Goal: Task Accomplishment & Management: Use online tool/utility

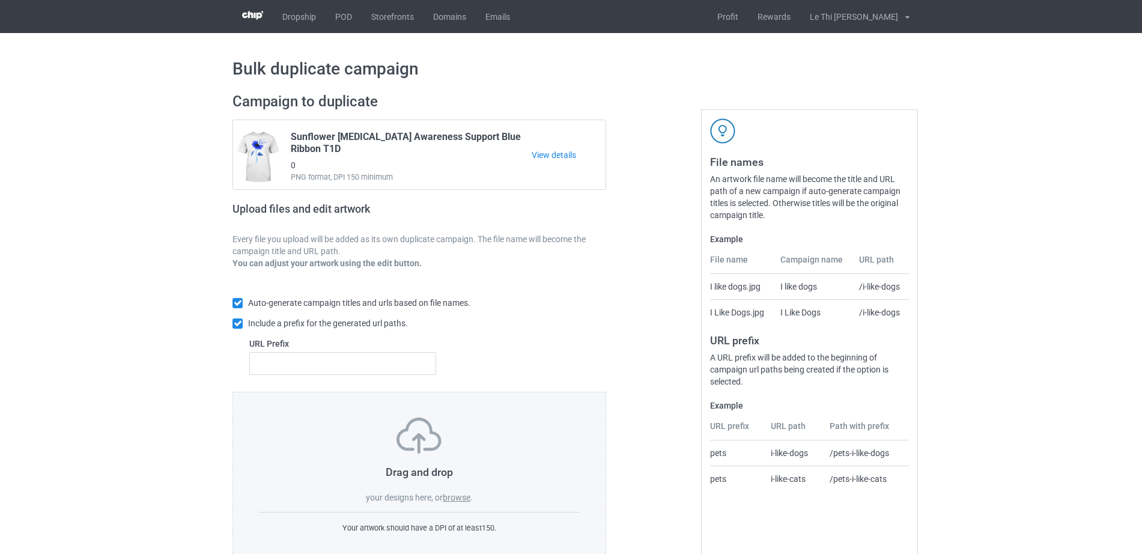
click at [173, 418] on div "Bulk duplicate campaign Campaign to duplicate Sunflower [MEDICAL_DATA] Awarenes…" at bounding box center [571, 309] width 1142 height 552
click at [453, 495] on label "browse" at bounding box center [457, 498] width 28 height 10
click at [0, 0] on input "browse" at bounding box center [0, 0] width 0 height 0
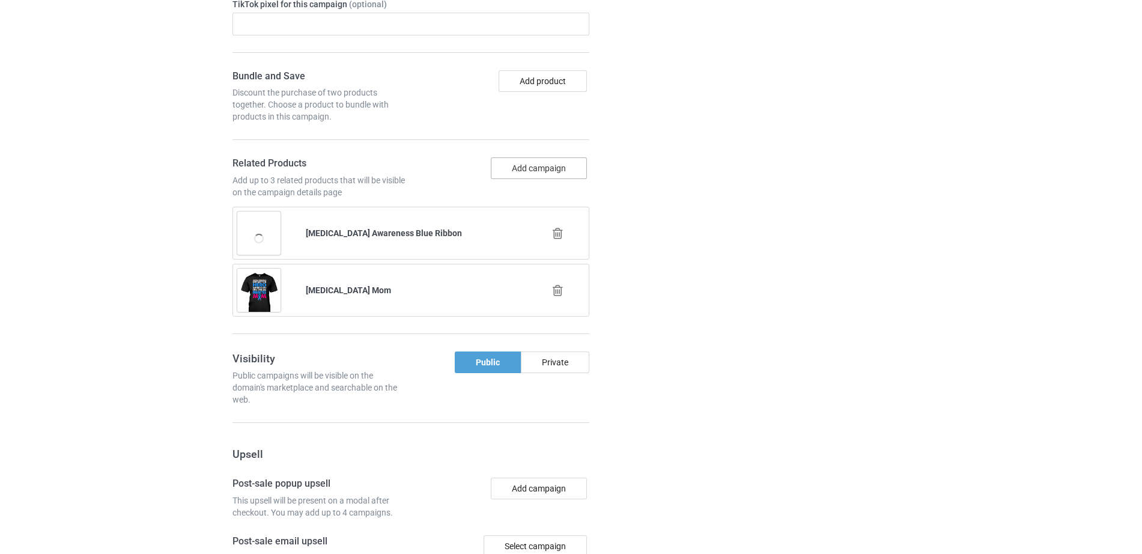
click at [550, 157] on button "Add campaign" at bounding box center [539, 168] width 96 height 22
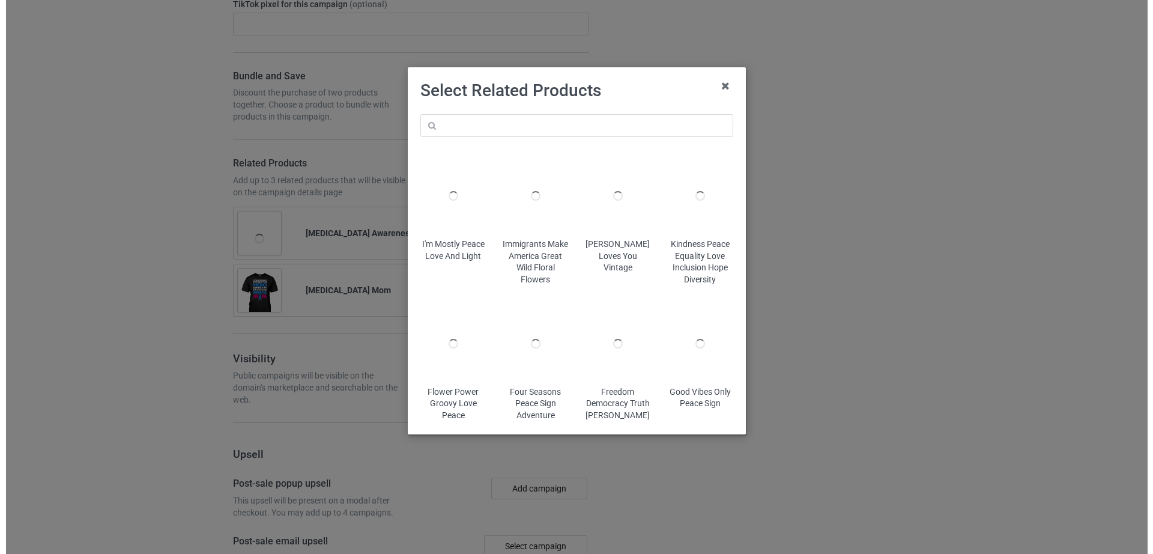
scroll to position [1497, 0]
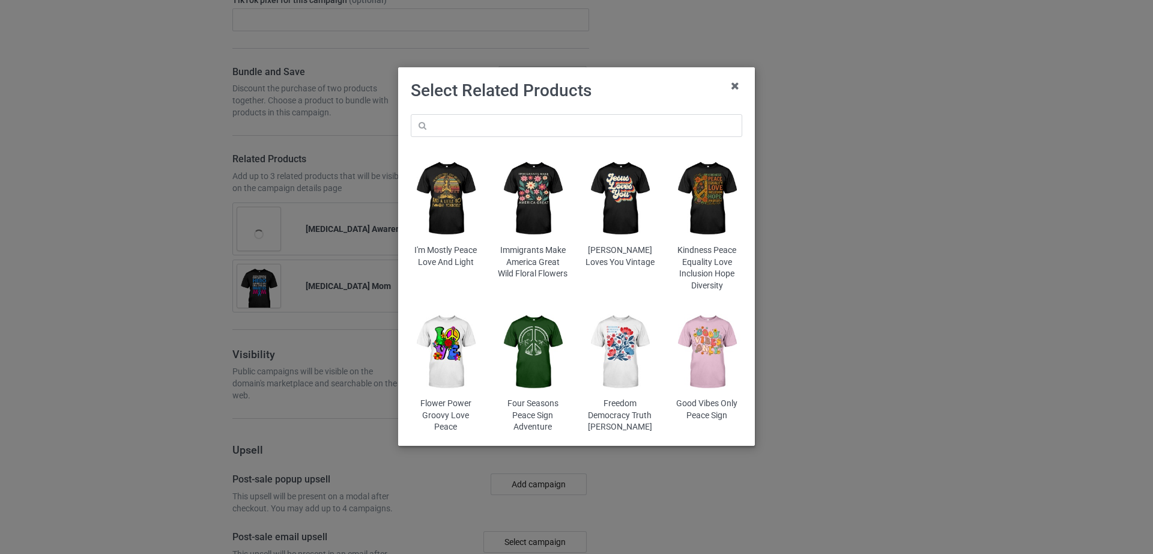
drag, startPoint x: 537, startPoint y: 139, endPoint x: 535, endPoint y: 133, distance: 6.3
click at [537, 138] on div "I'm Mostly Peace Love And Light Immigrants Make America Great Wild Floral [PERS…" at bounding box center [576, 274] width 348 height 336
click at [535, 132] on input "text" at bounding box center [577, 125] width 332 height 23
click at [494, 123] on input "[MEDICAL_DATA]" at bounding box center [577, 125] width 332 height 23
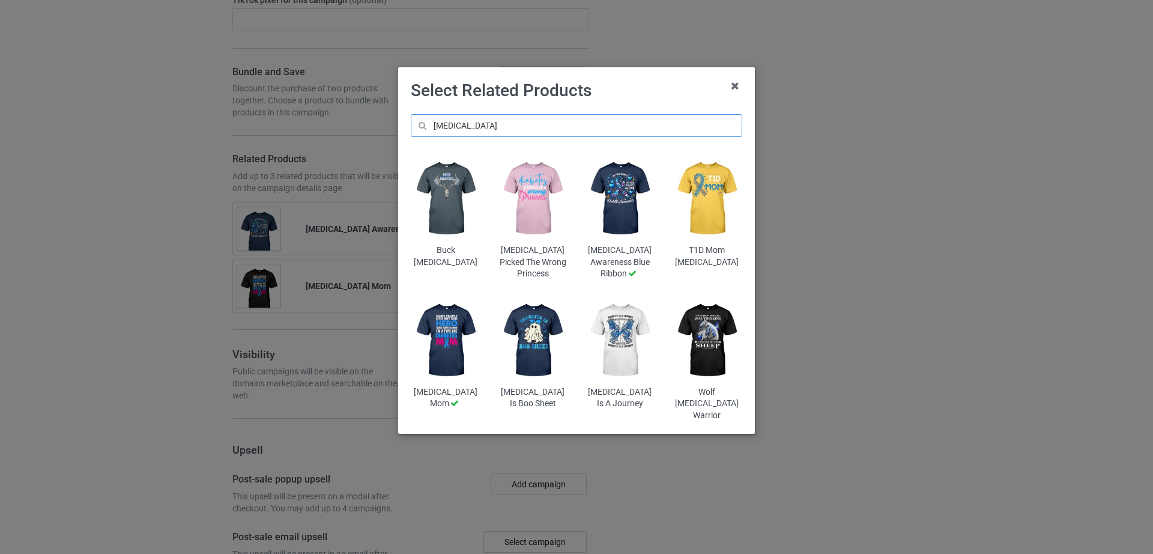
scroll to position [1520, 0]
type input "[MEDICAL_DATA]"
click at [614, 356] on img at bounding box center [620, 341] width 70 height 88
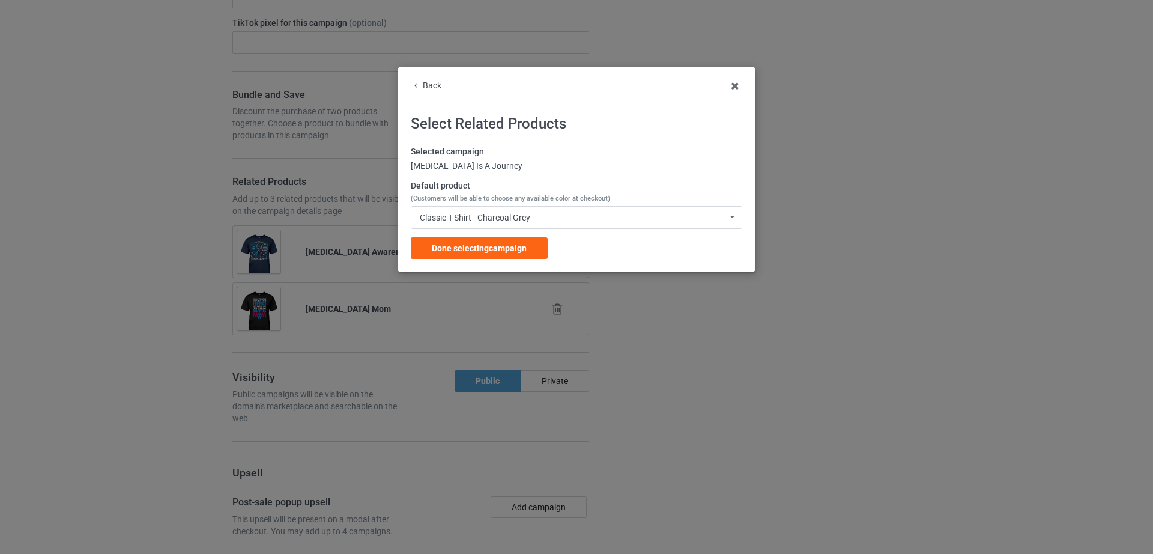
scroll to position [1680, 0]
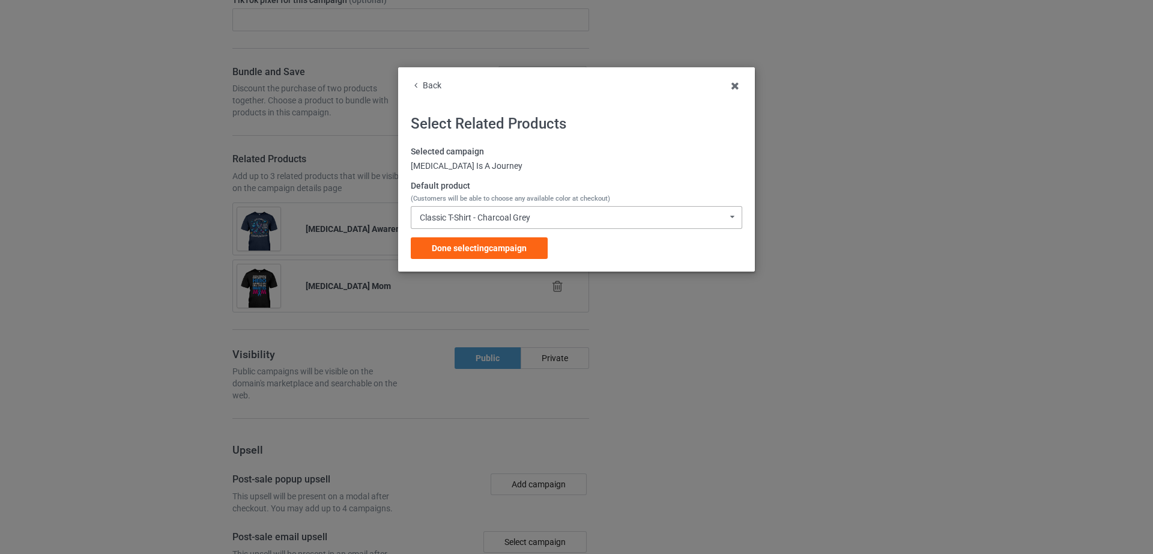
click at [519, 223] on div "Classic T-Shirt - Charcoal Grey Classic T-Shirt - Charcoal Grey Classic T-Shirt…" at bounding box center [577, 217] width 332 height 23
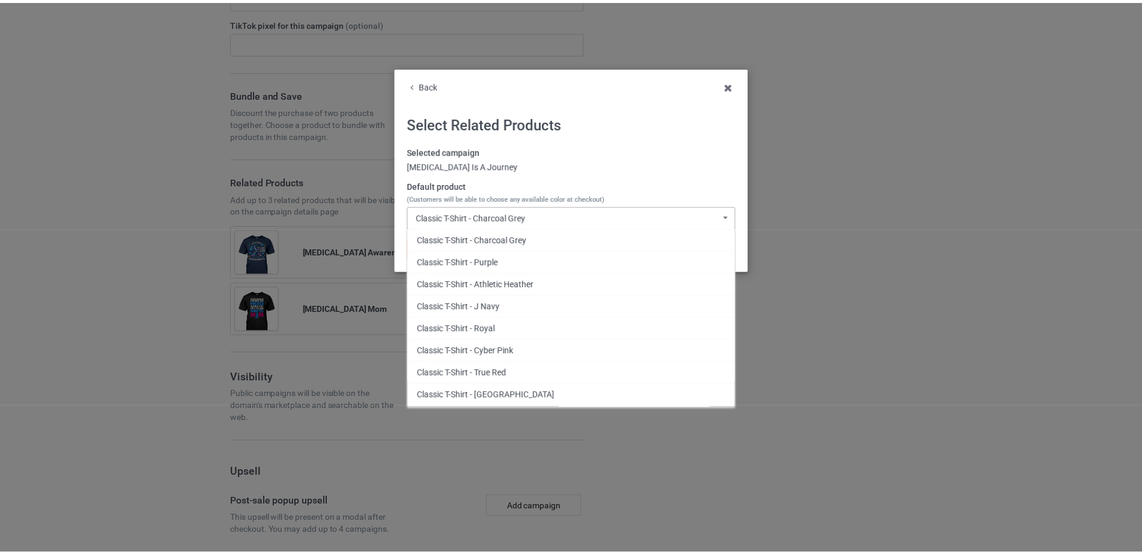
scroll to position [1703, 0]
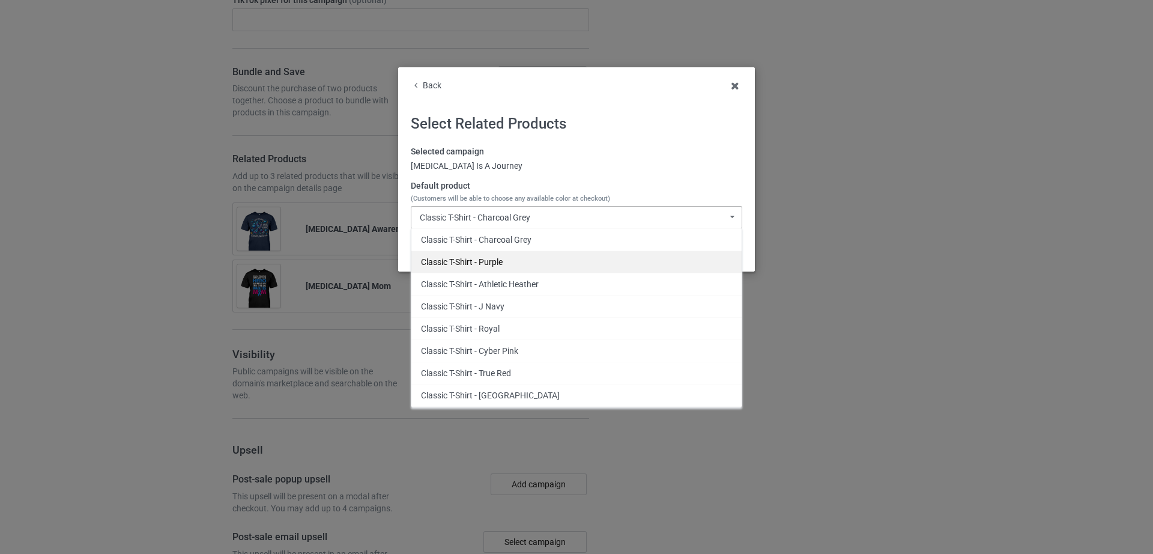
click at [474, 259] on div "Classic T-Shirt - Purple" at bounding box center [576, 261] width 330 height 22
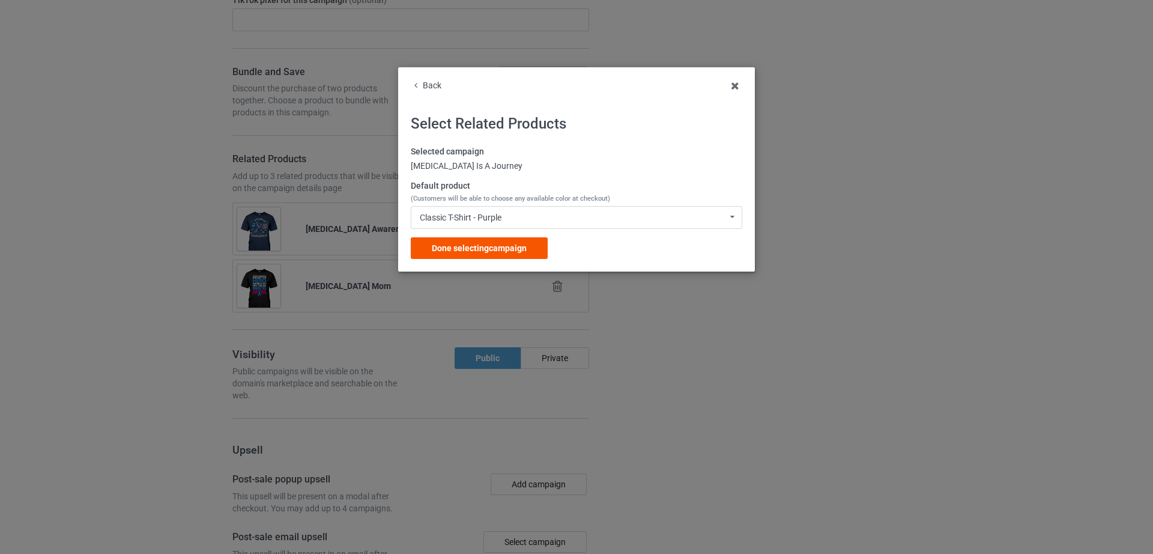
click at [489, 250] on span "Done selecting campaign" at bounding box center [479, 248] width 95 height 10
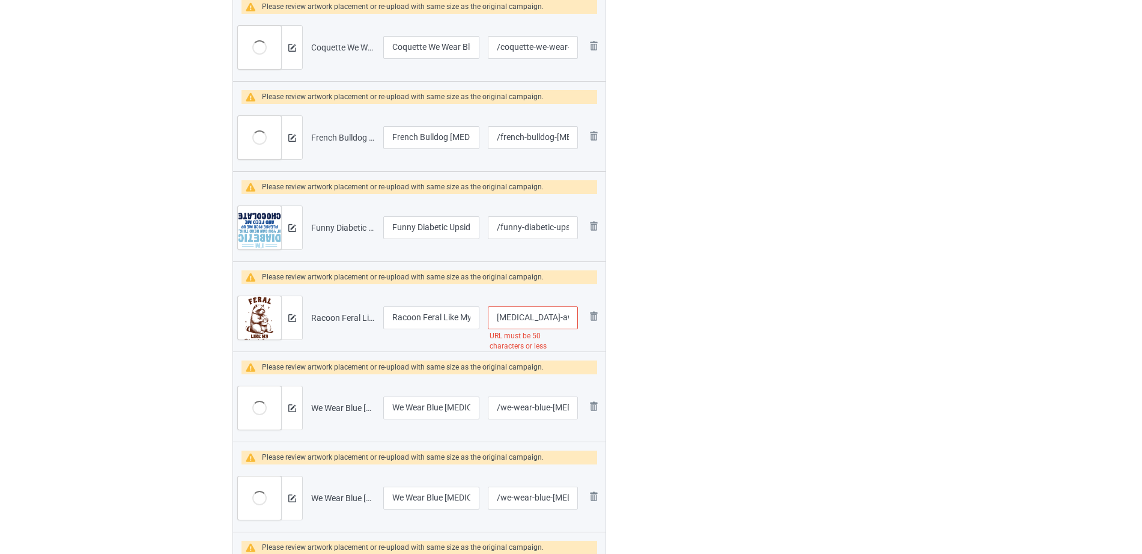
scroll to position [0, 129]
drag, startPoint x: 518, startPoint y: 323, endPoint x: 580, endPoint y: 321, distance: 61.3
click at [580, 321] on td "/racoon-feral-like-my-blood-sugar-[MEDICAL_DATA]-awareness URL must be 50 chara…" at bounding box center [532, 317] width 99 height 67
drag, startPoint x: 565, startPoint y: 318, endPoint x: 558, endPoint y: 321, distance: 7.8
click at [565, 318] on input "/racoon-feral-like-my-blood-sugar-[MEDICAL_DATA]-awareness" at bounding box center [533, 317] width 90 height 23
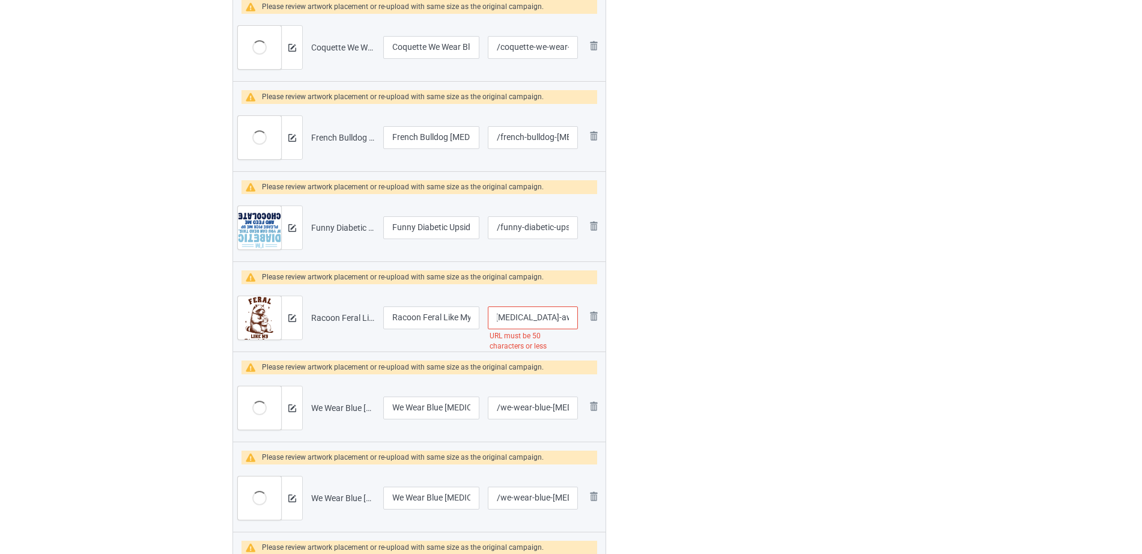
click at [525, 317] on input "/racoon-feral-like-my-blood-sugar-[MEDICAL_DATA]-awareness" at bounding box center [533, 317] width 90 height 23
drag, startPoint x: 525, startPoint y: 317, endPoint x: 566, endPoint y: 321, distance: 41.1
click at [566, 321] on input "/racoon-feral-like-my-blood-sugar-[MEDICAL_DATA]-awareness" at bounding box center [533, 317] width 90 height 23
drag, startPoint x: 566, startPoint y: 321, endPoint x: 583, endPoint y: 320, distance: 16.9
click at [583, 320] on tr "Preview and edit artwork Racoon Feral Like My Blood Sugar [MEDICAL_DATA] Awaren…" at bounding box center [419, 317] width 372 height 67
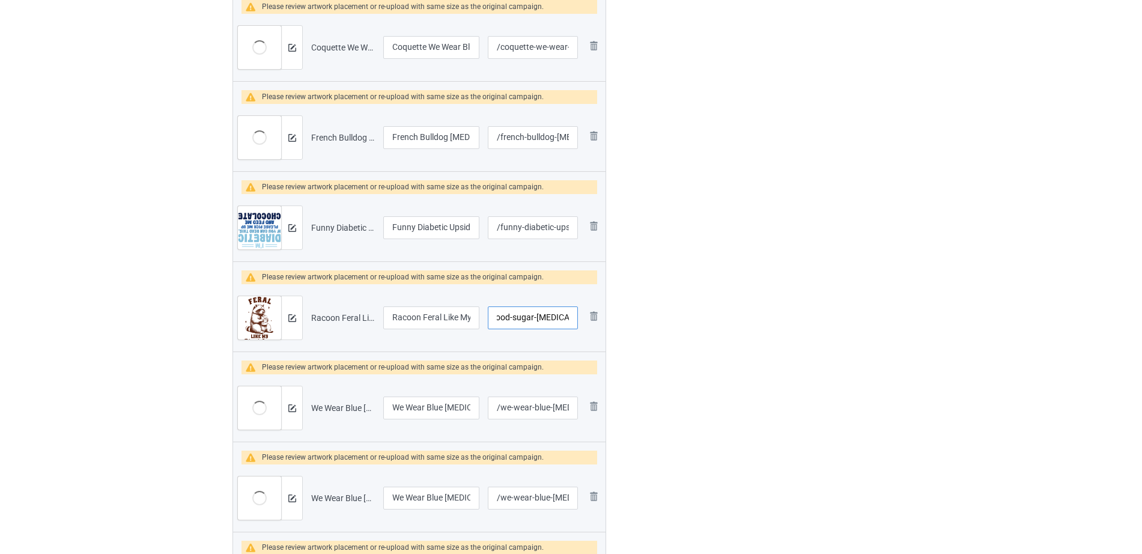
scroll to position [0, 86]
type input "/racoon-feral-like-my-blood-sugar-[MEDICAL_DATA]"
click at [663, 342] on div at bounding box center [657, 212] width 86 height 1250
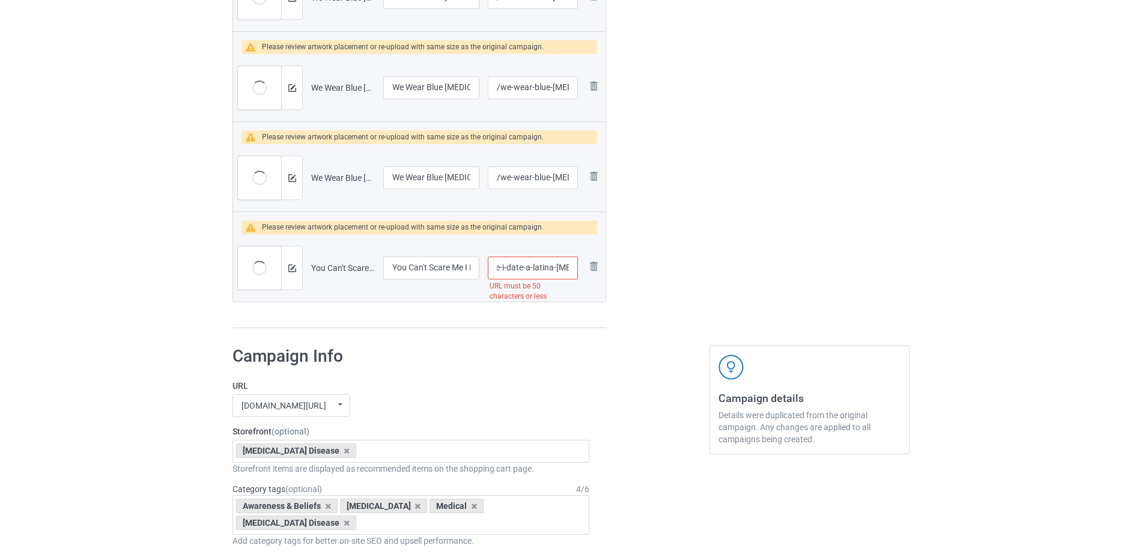
scroll to position [0, 133]
drag, startPoint x: 527, startPoint y: 280, endPoint x: 573, endPoint y: 266, distance: 47.7
click at [573, 266] on input "/you-can-t-scare-me-i-date-a-latina-[MEDICAL_DATA]-awareness" at bounding box center [533, 267] width 90 height 23
click at [558, 266] on input "/you-can-t-scare-me-i-date-a-latina-[MEDICAL_DATA]-awareness" at bounding box center [533, 267] width 90 height 23
drag, startPoint x: 524, startPoint y: 269, endPoint x: 595, endPoint y: 271, distance: 70.3
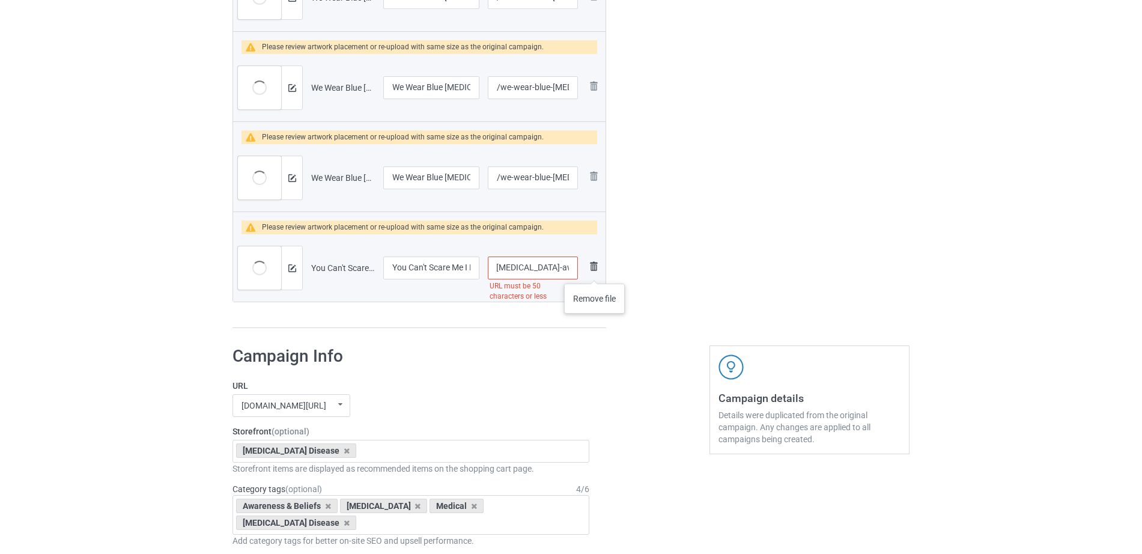
click at [595, 271] on tr "Preview and edit artwork You Can't Scare Me I Date A Latina [MEDICAL_DATA] Awar…" at bounding box center [419, 267] width 372 height 67
type input "/you-can-t-scare-me-i-date-a-latina-[MEDICAL_DATA]"
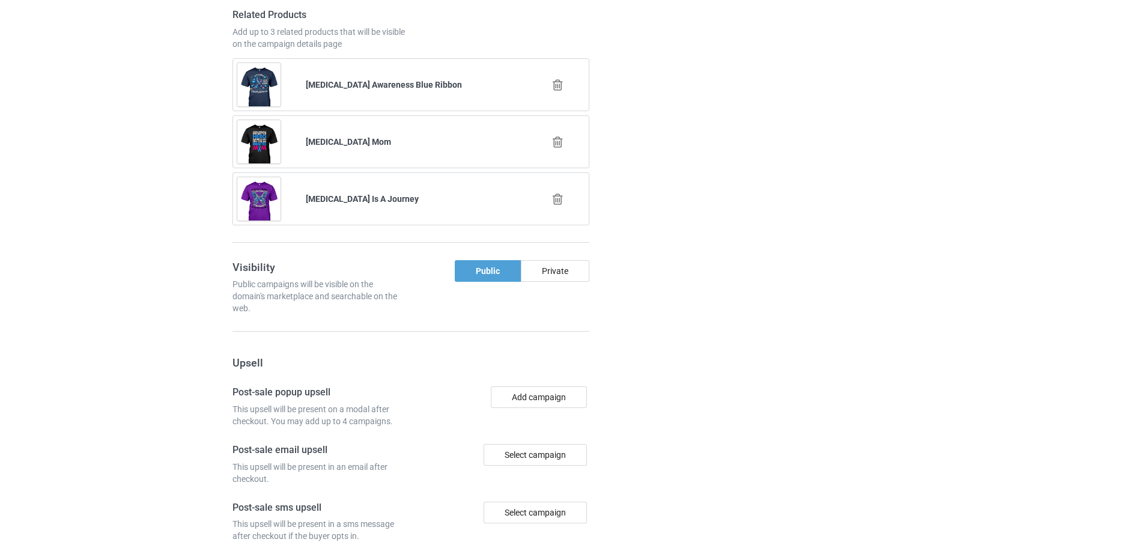
scroll to position [2075, 0]
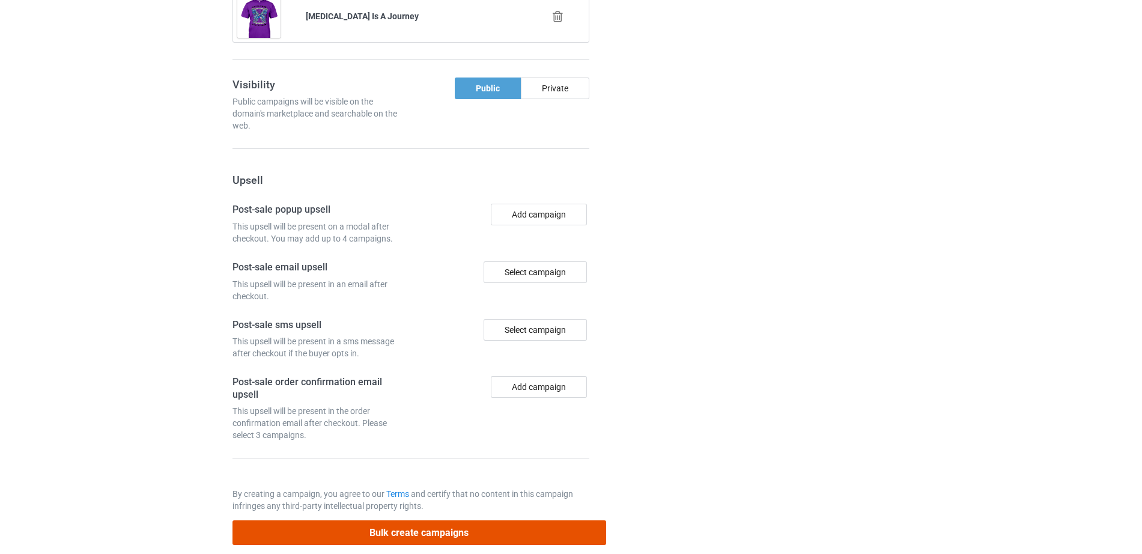
click at [437, 520] on button "Bulk create campaigns" at bounding box center [419, 532] width 374 height 25
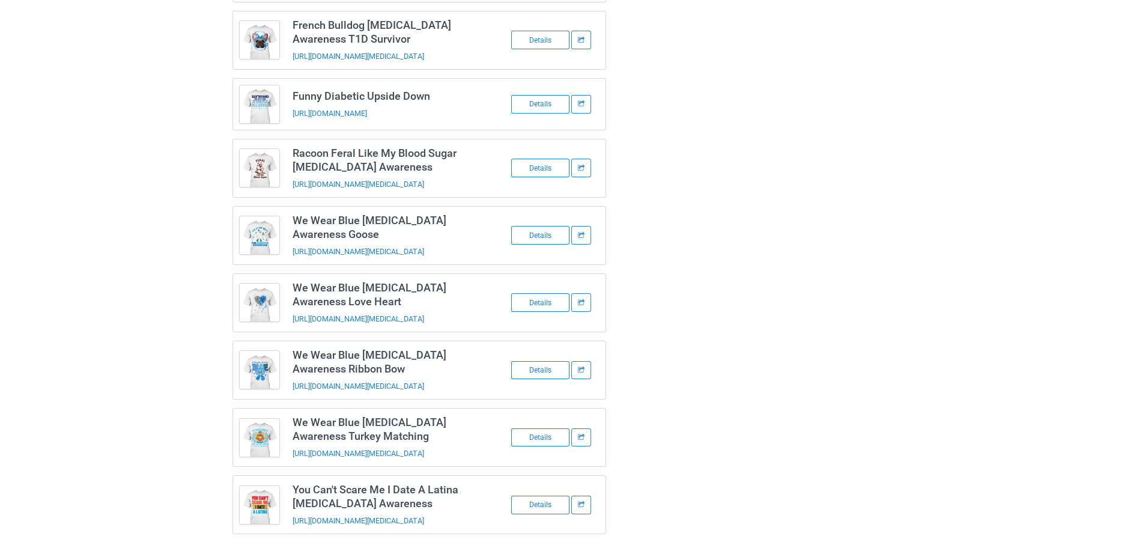
scroll to position [0, 0]
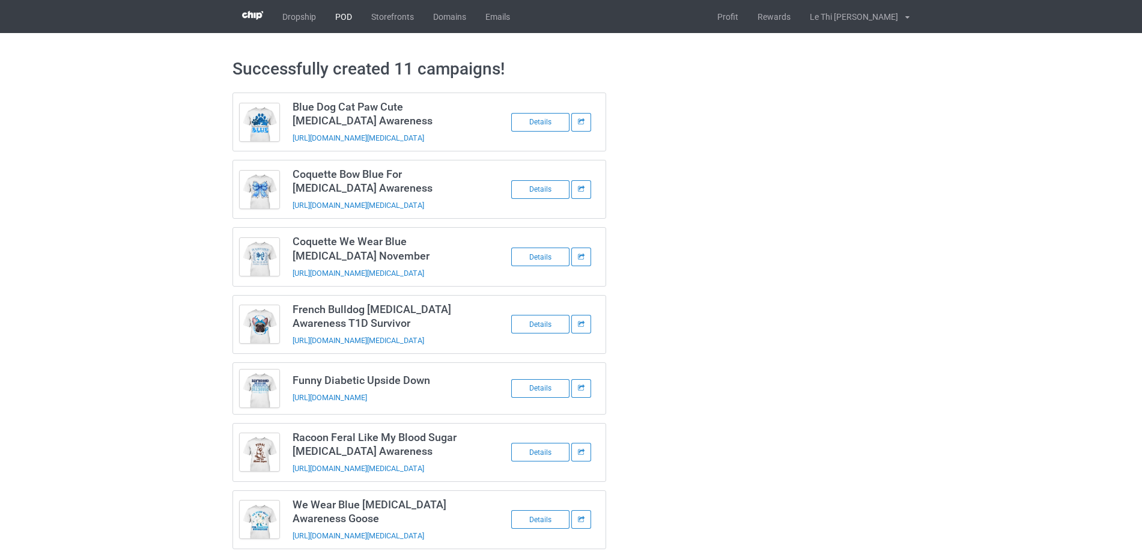
click at [335, 10] on link "POD" at bounding box center [344, 16] width 36 height 33
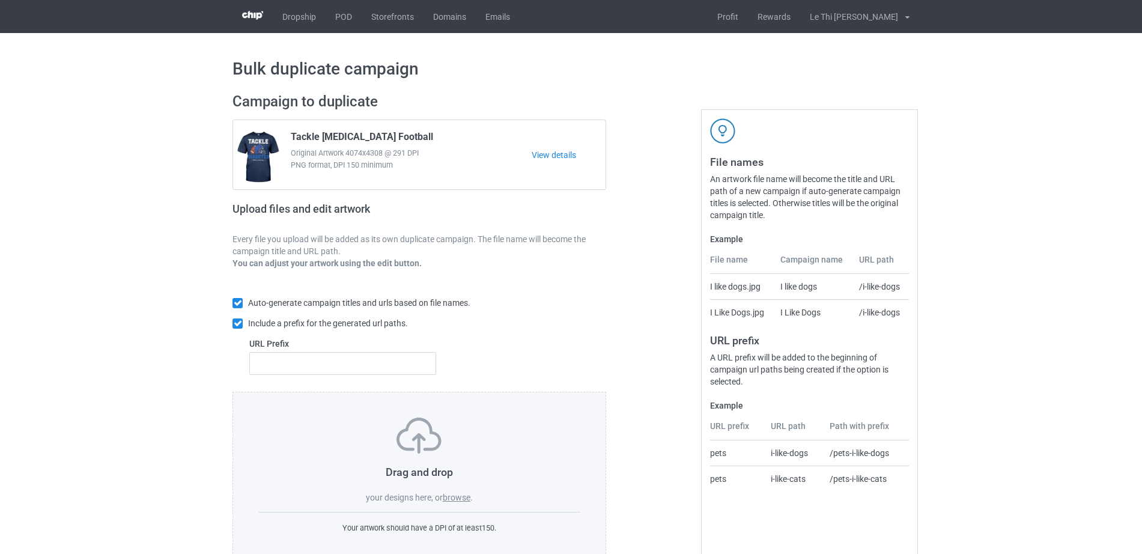
click at [462, 498] on label "browse" at bounding box center [457, 498] width 28 height 10
click at [0, 0] on input "browse" at bounding box center [0, 0] width 0 height 0
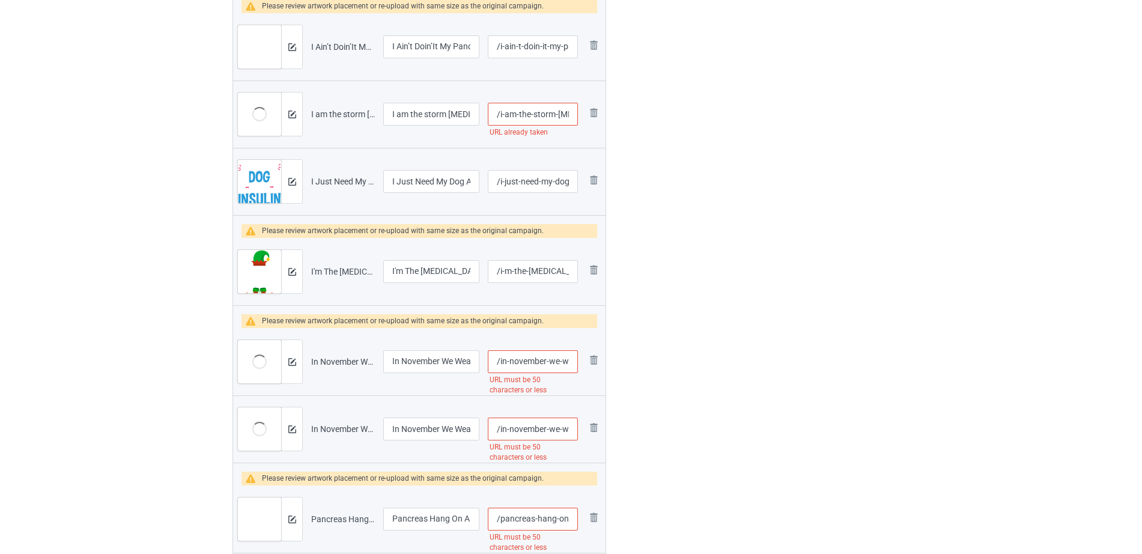
drag, startPoint x: 547, startPoint y: 141, endPoint x: 556, endPoint y: 135, distance: 10.3
click at [556, 135] on div "URL already taken" at bounding box center [533, 133] width 90 height 14
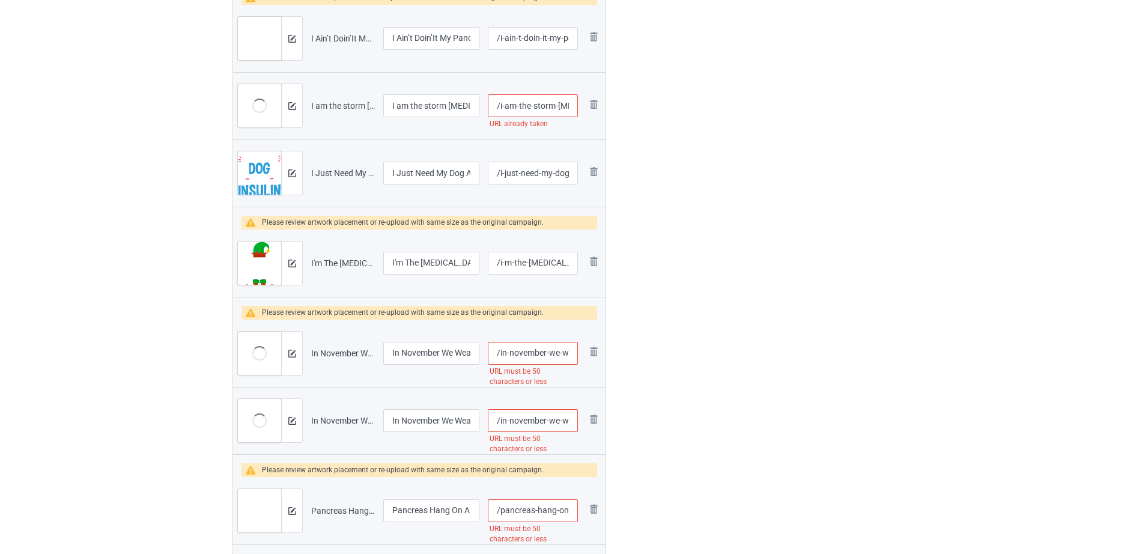
scroll to position [0, 53]
drag, startPoint x: 540, startPoint y: 106, endPoint x: 641, endPoint y: 105, distance: 101.5
click at [572, 101] on input "/i-am-the-storm-diabetes-butterfly" at bounding box center [533, 105] width 90 height 23
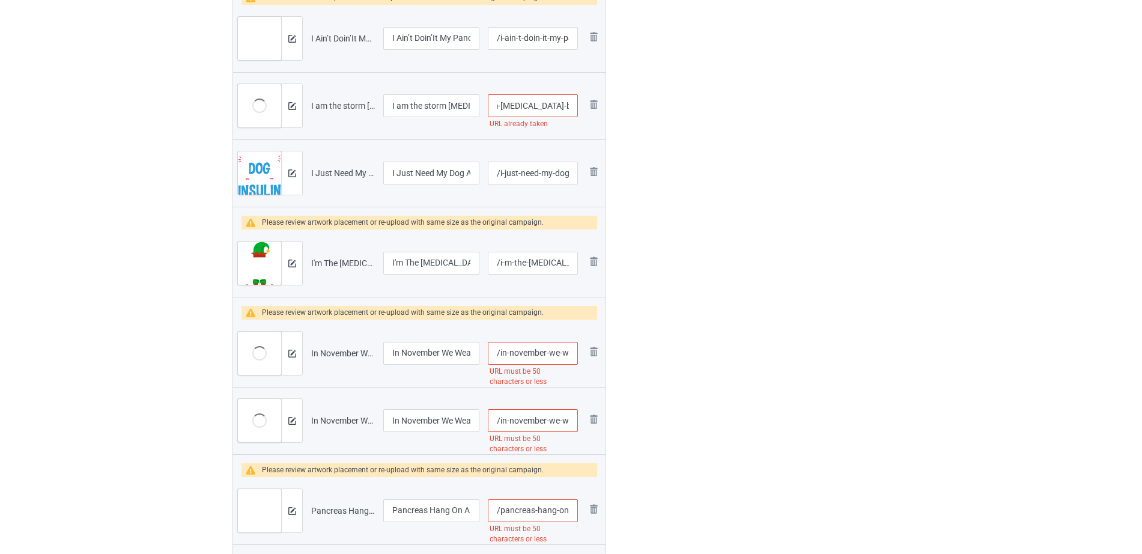
type input "/i-am-the-storm-diabetes-butterfly2"
drag, startPoint x: 534, startPoint y: 102, endPoint x: 588, endPoint y: 115, distance: 55.5
click at [588, 115] on tr "Preview and edit artwork I am the storm Diabetes Butterfly.png I am the storm D…" at bounding box center [419, 105] width 372 height 67
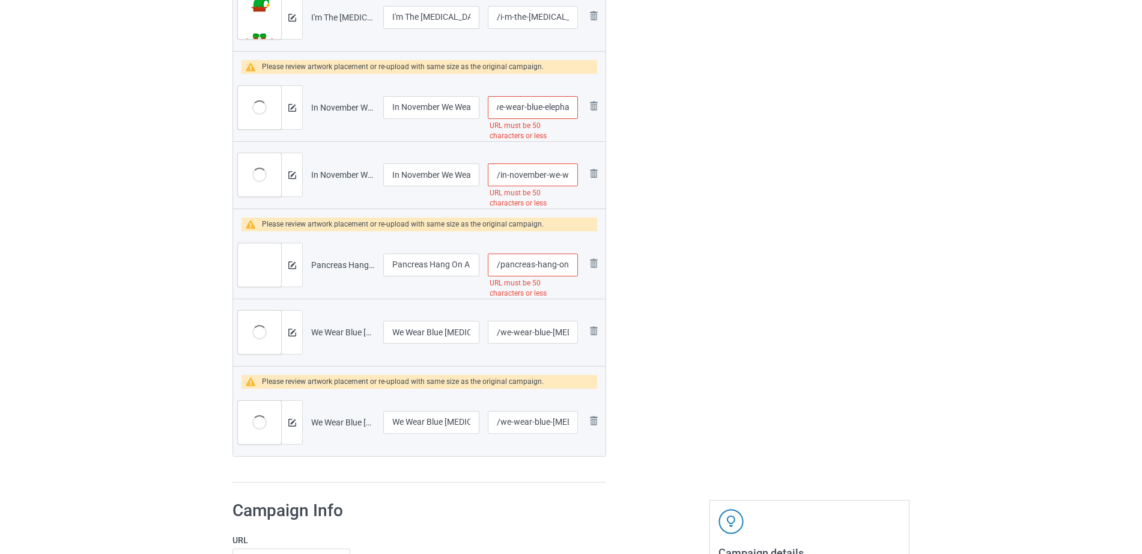
scroll to position [1249, 0]
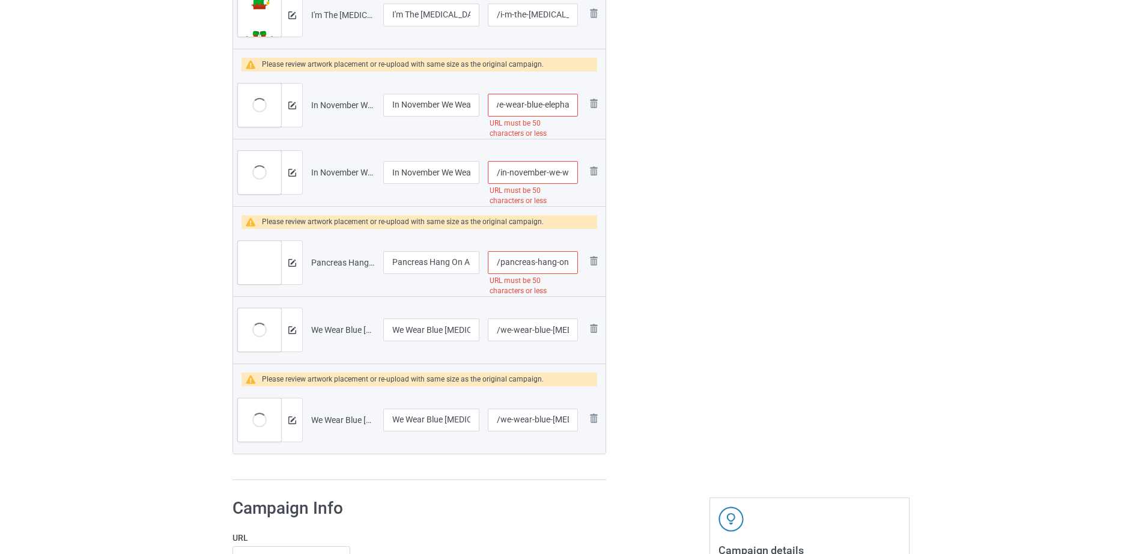
drag, startPoint x: 512, startPoint y: 109, endPoint x: 570, endPoint y: 107, distance: 58.3
click at [570, 107] on input "/in-november-we-wear-blue-elephant-diabetes-awareness-1" at bounding box center [533, 105] width 90 height 23
click at [563, 104] on input "/in-november-we-wear-blue-elephant-diabetes-awareness-1" at bounding box center [533, 105] width 90 height 23
drag, startPoint x: 559, startPoint y: 105, endPoint x: 610, endPoint y: 108, distance: 51.2
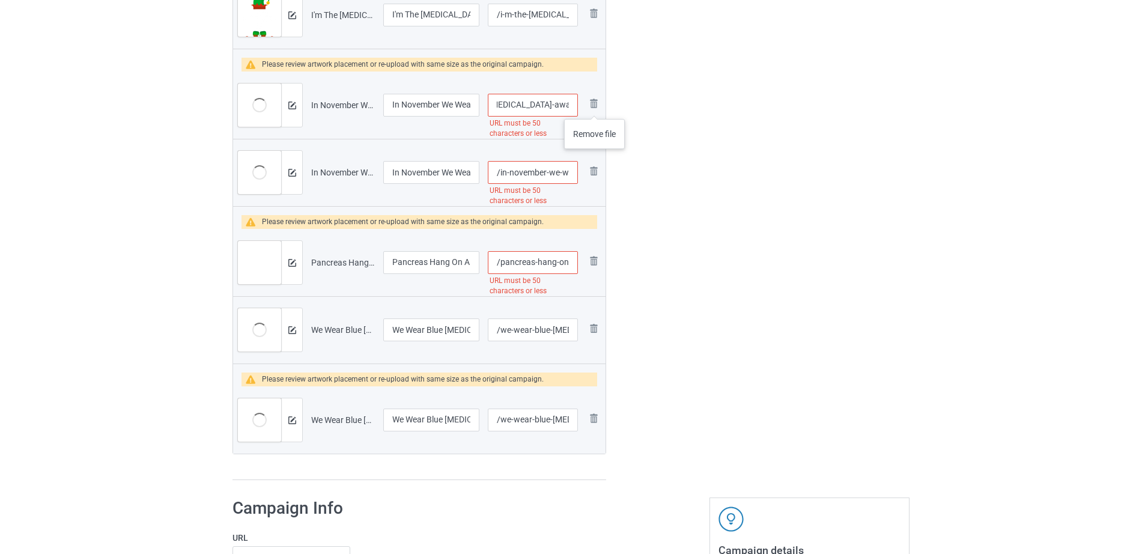
type input "/in-november-we-wear-blue-elephant-diabetes"
drag, startPoint x: 633, startPoint y: 175, endPoint x: 581, endPoint y: 177, distance: 52.3
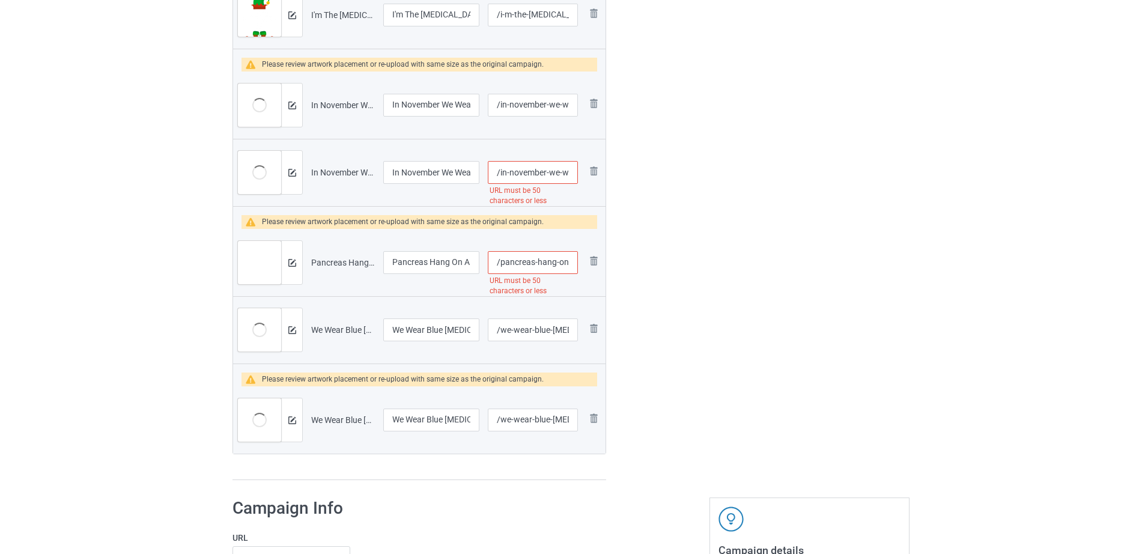
scroll to position [0, 148]
drag, startPoint x: 538, startPoint y: 172, endPoint x: 605, endPoint y: 172, distance: 66.7
click at [605, 172] on tr "Preview and edit artwork In November We Wear Blue Elephant Diabetes Awareness 2…" at bounding box center [419, 172] width 372 height 67
click at [536, 169] on input "/in-november-we-wear-blue-elephant-diabetes-awareness-2" at bounding box center [533, 172] width 90 height 23
drag, startPoint x: 518, startPoint y: 172, endPoint x: 563, endPoint y: 174, distance: 45.1
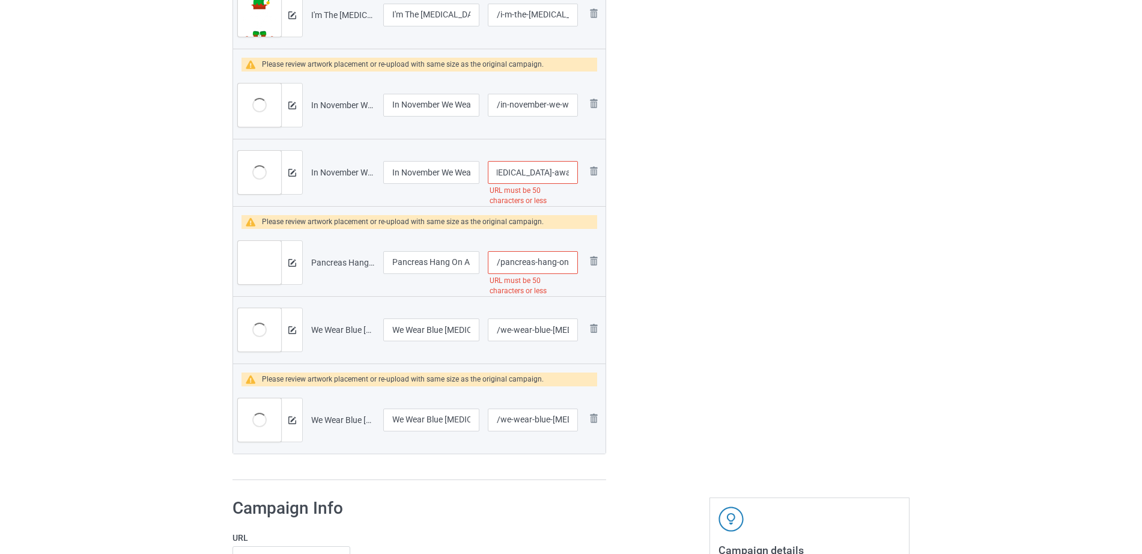
click at [563, 174] on input "/in-november-we-wear-blue-elephant-diabetes-awareness-2" at bounding box center [533, 172] width 90 height 23
type input "/in-november-we-wear-blue-elephant-diabetes2"
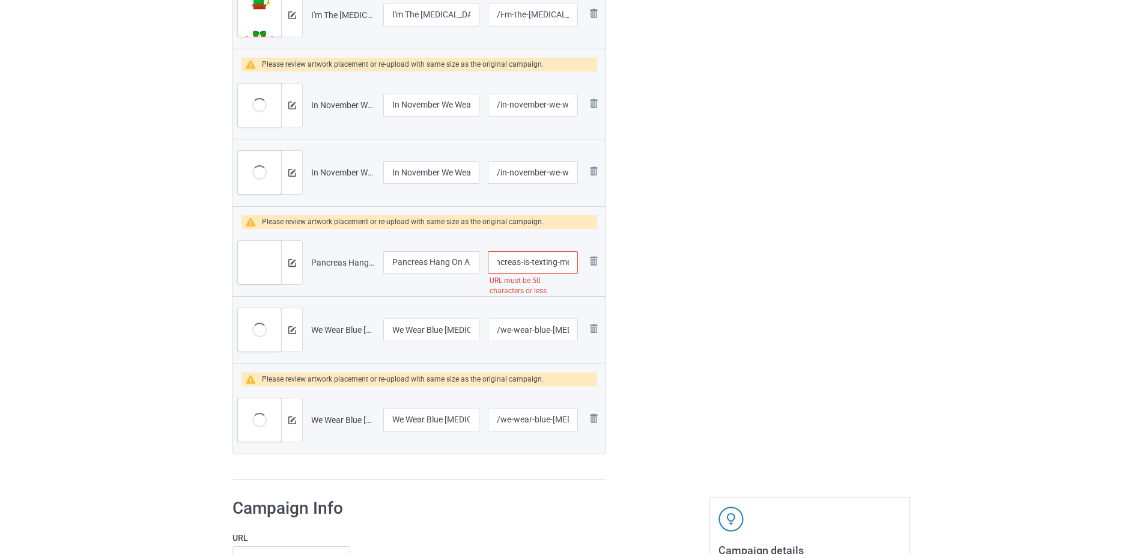
drag, startPoint x: 551, startPoint y: 253, endPoint x: 571, endPoint y: 255, distance: 20.6
click at [571, 255] on input "/pancreas-hang-on-a-second-my-pancreas-is-texting-me" at bounding box center [533, 262] width 90 height 23
click at [534, 262] on input "/pancreas-hang-on-a-second-my-pancreas-is-texting-me" at bounding box center [533, 262] width 90 height 23
drag, startPoint x: 517, startPoint y: 261, endPoint x: 631, endPoint y: 262, distance: 114.1
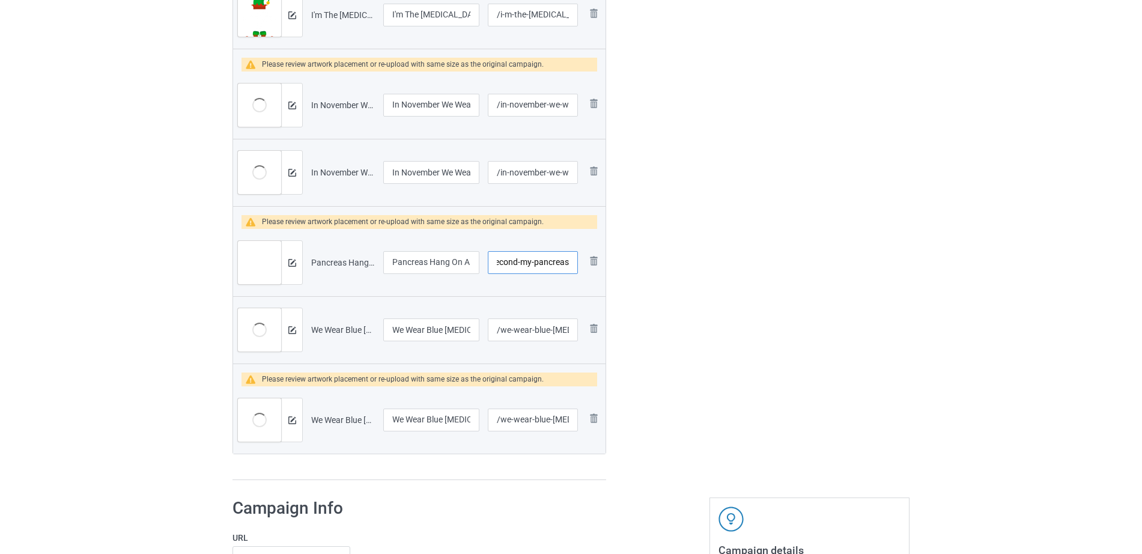
scroll to position [0, 85]
type input "/pancreas-hang-on-a-second-my-pancreas"
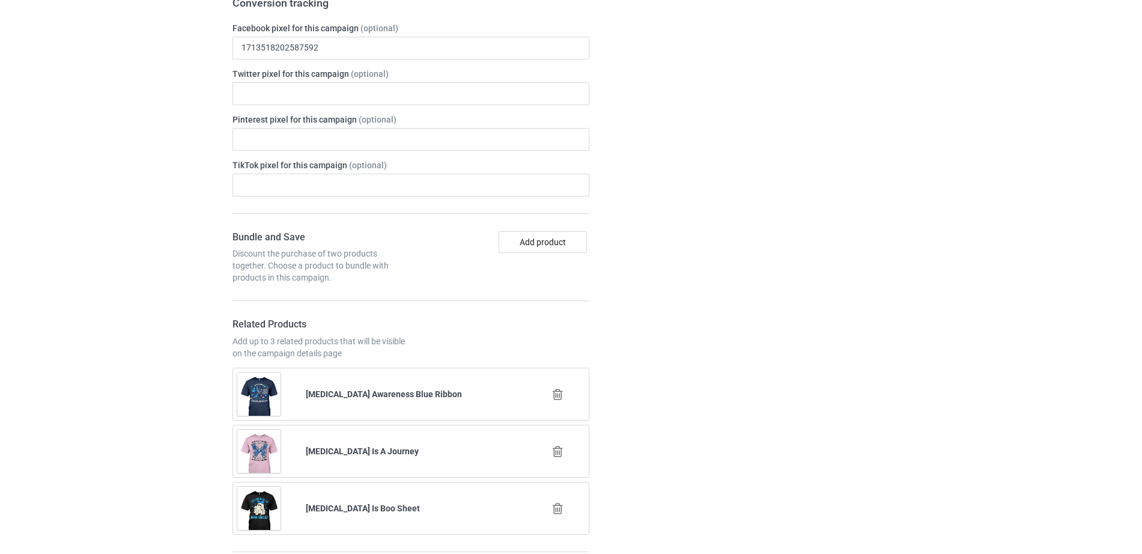
scroll to position [1984, 0]
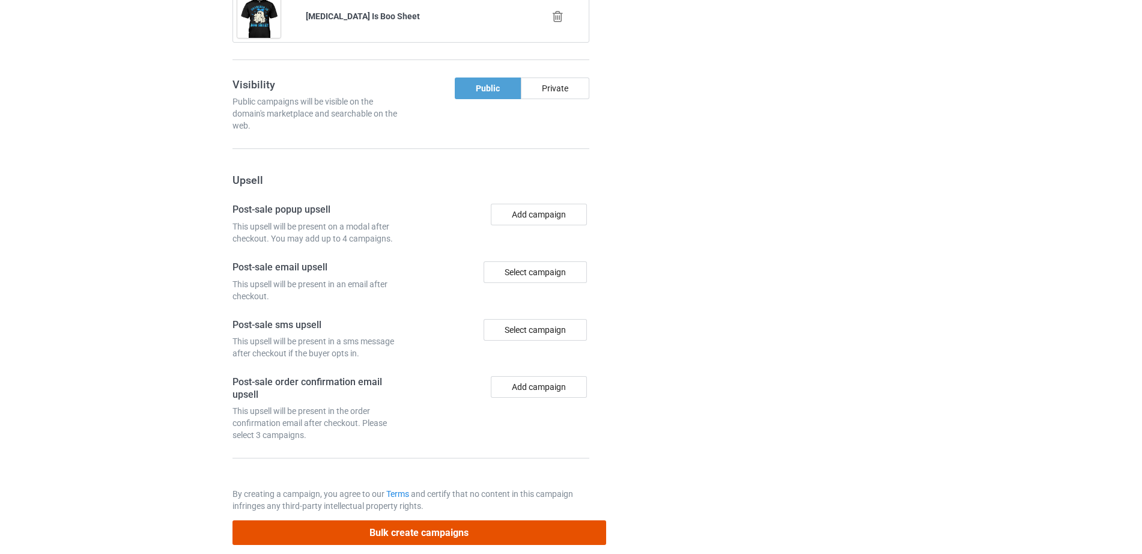
click at [347, 523] on button "Bulk create campaigns" at bounding box center [419, 532] width 374 height 25
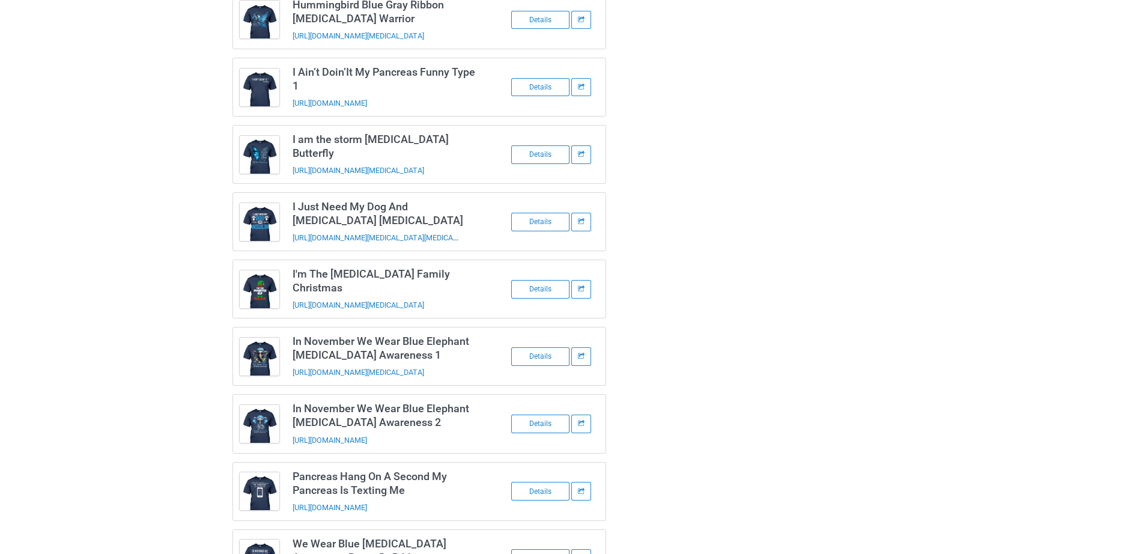
scroll to position [673, 0]
